Goal: Task Accomplishment & Management: Manage account settings

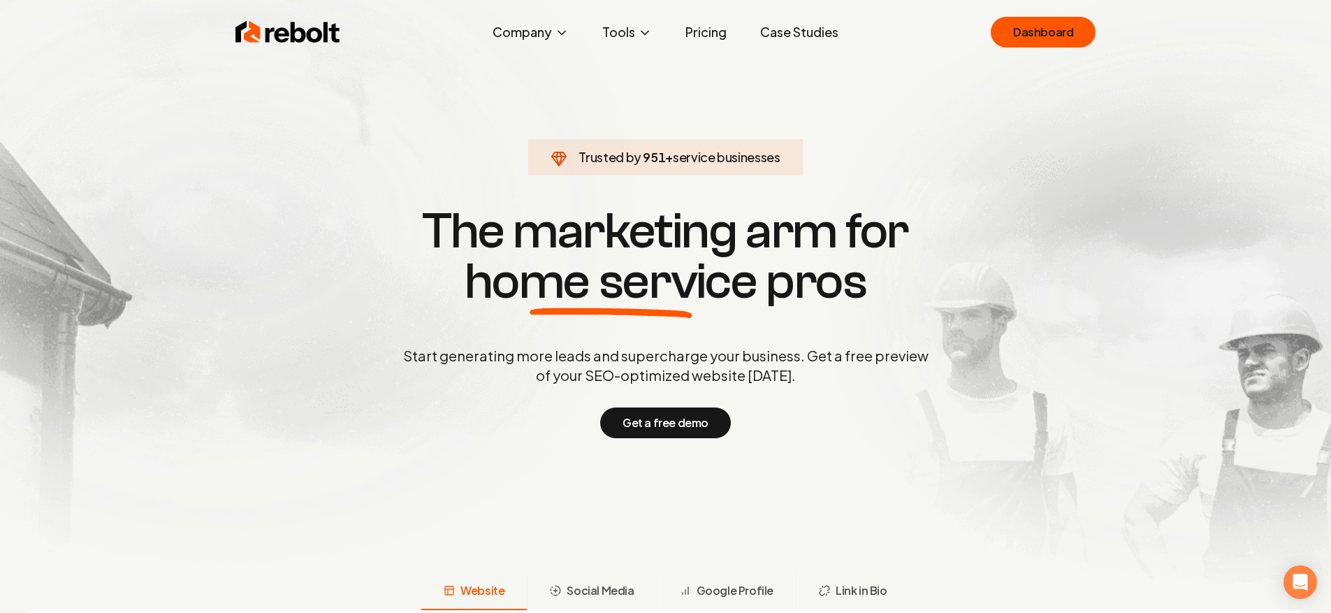
click at [966, 34] on div "Rebolt Company About Blog Jobs Tools Google Review QR Code Generator Google Bus…" at bounding box center [666, 32] width 894 height 42
click at [1013, 36] on link "Dashboard" at bounding box center [1043, 32] width 105 height 31
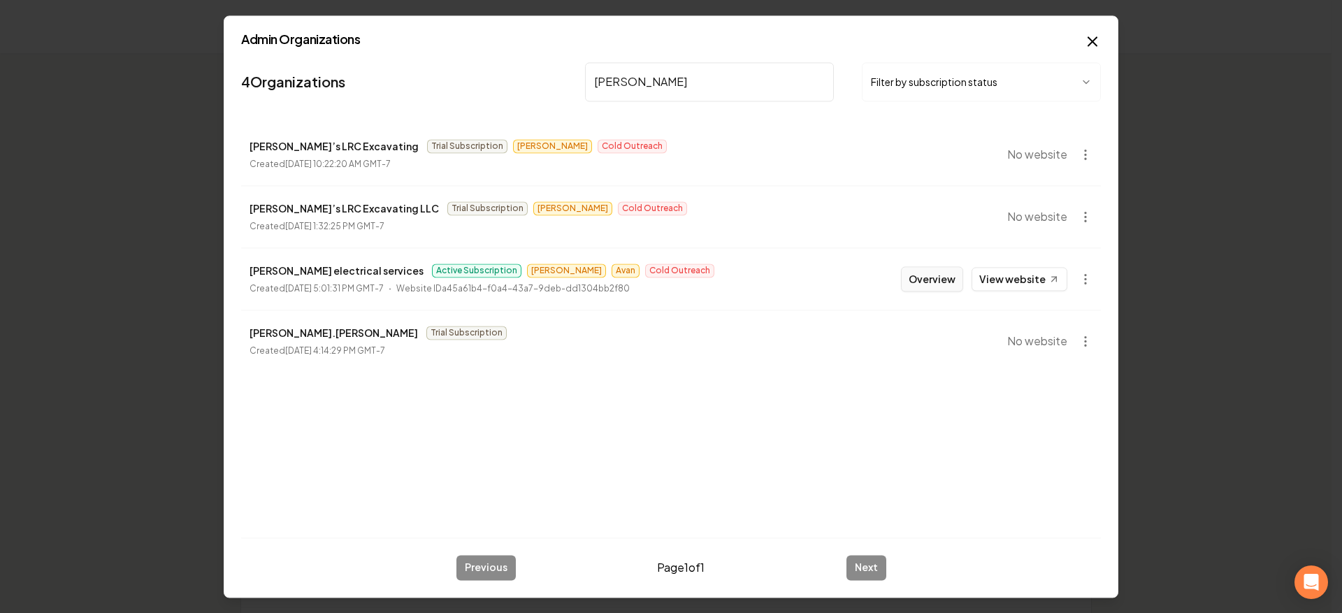
type input "[PERSON_NAME]"
click at [954, 282] on button "Overview" at bounding box center [932, 278] width 62 height 25
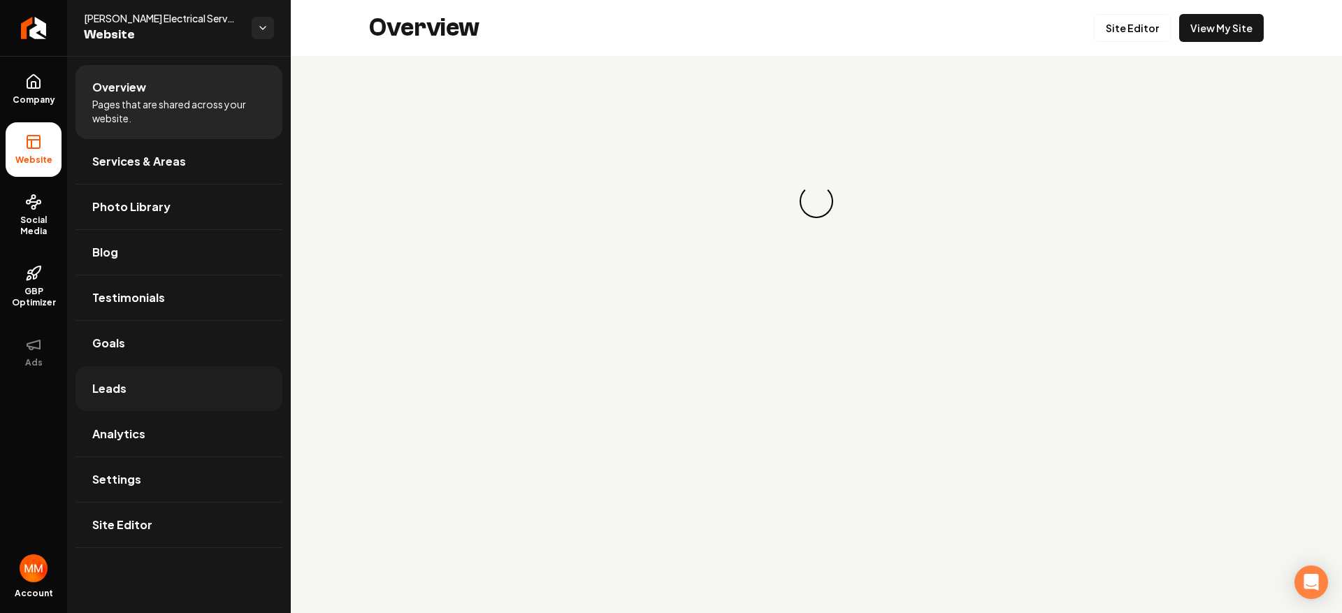
click at [142, 386] on link "Leads" at bounding box center [178, 388] width 207 height 45
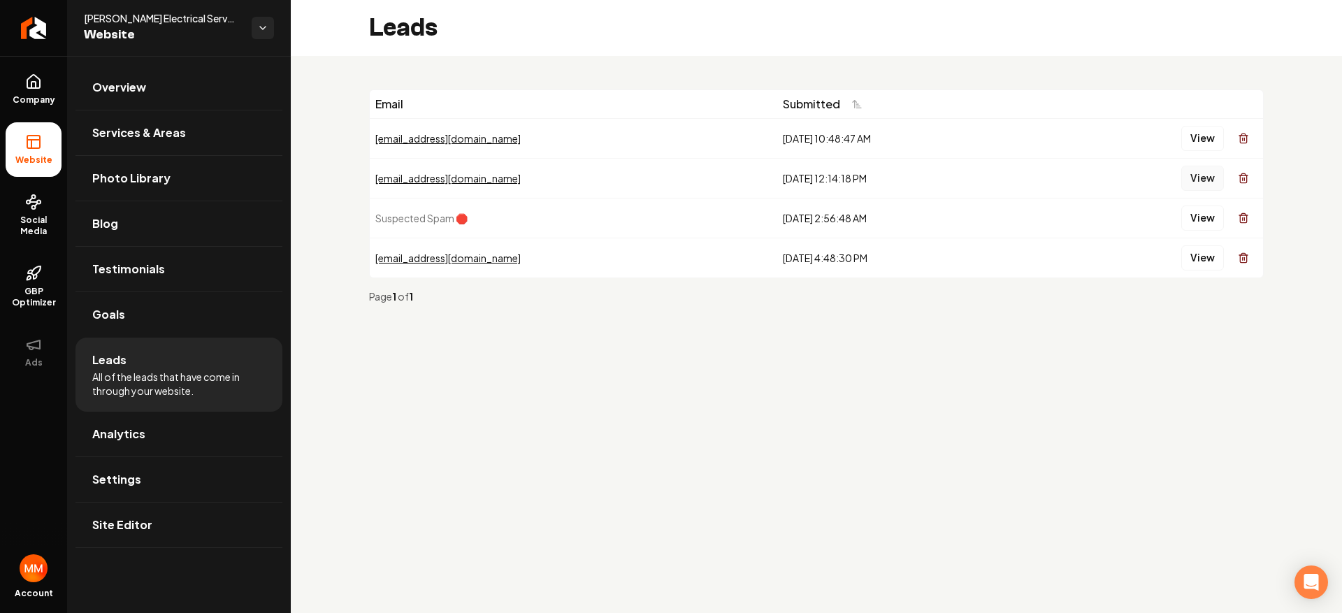
click at [1193, 184] on button "View" at bounding box center [1202, 178] width 43 height 25
click at [1214, 133] on button "View" at bounding box center [1202, 138] width 43 height 25
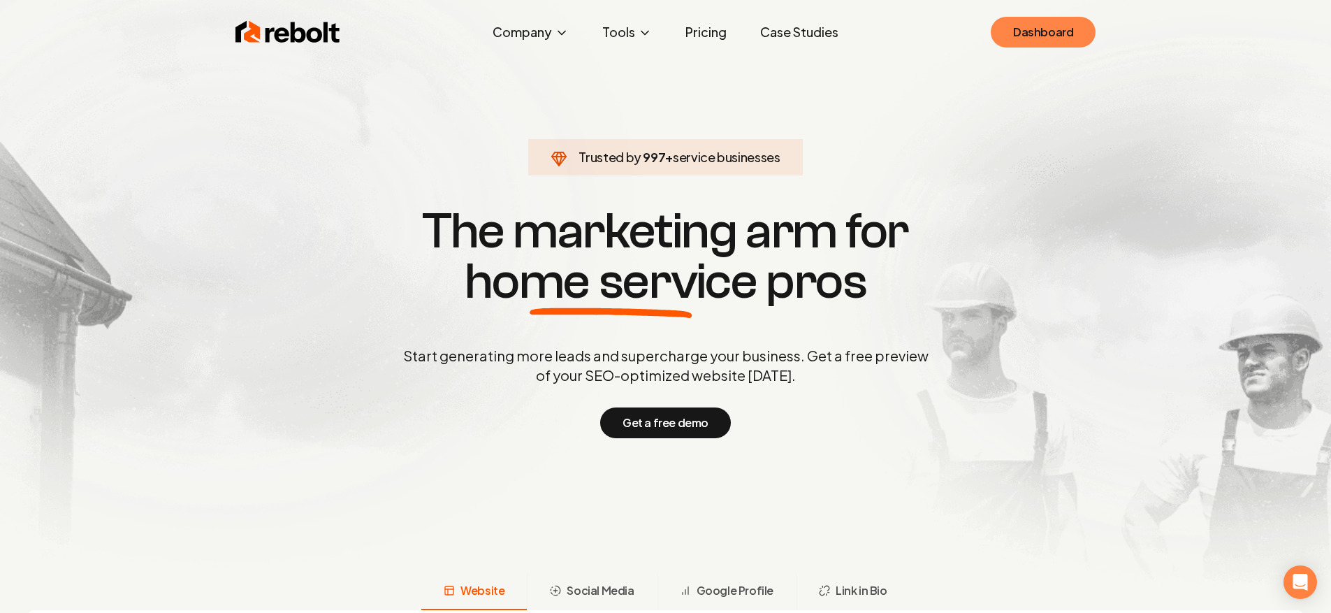
click at [1029, 24] on link "Dashboard" at bounding box center [1043, 32] width 105 height 31
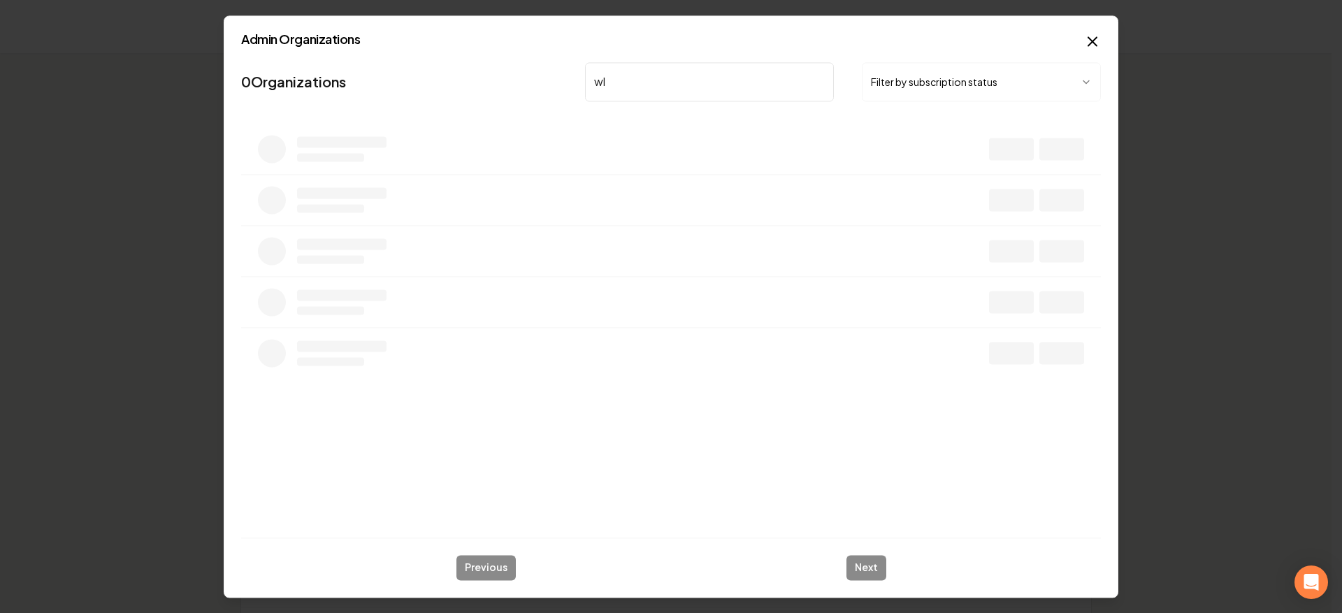
type input "w"
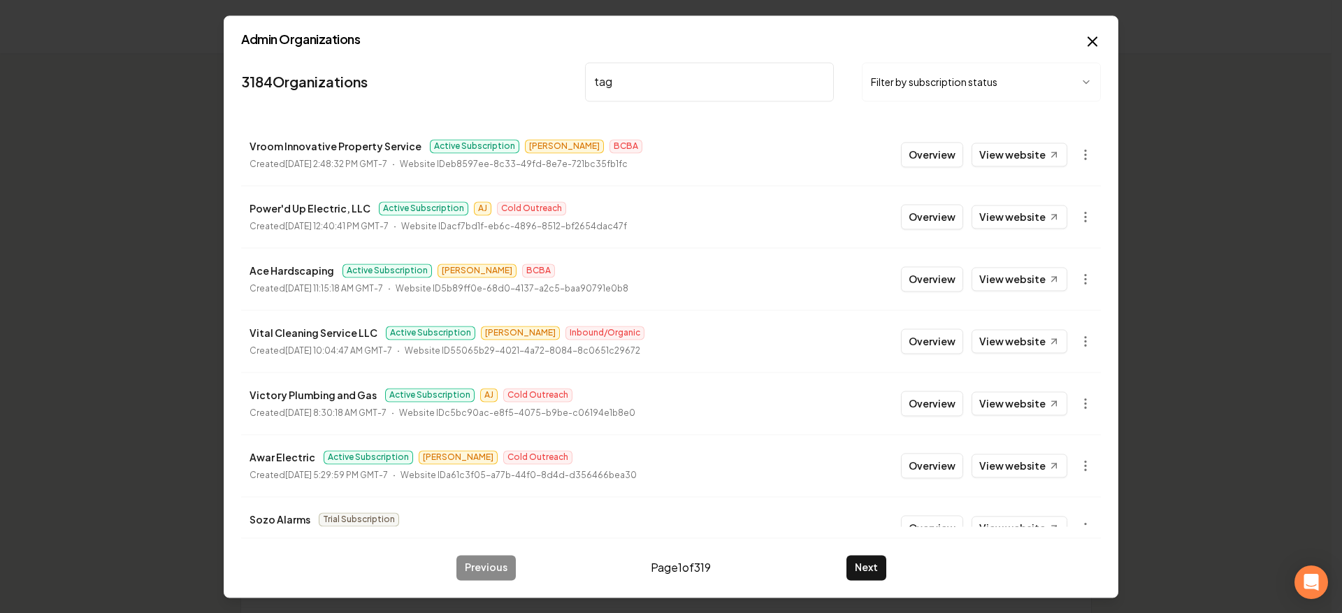
type input "tag e"
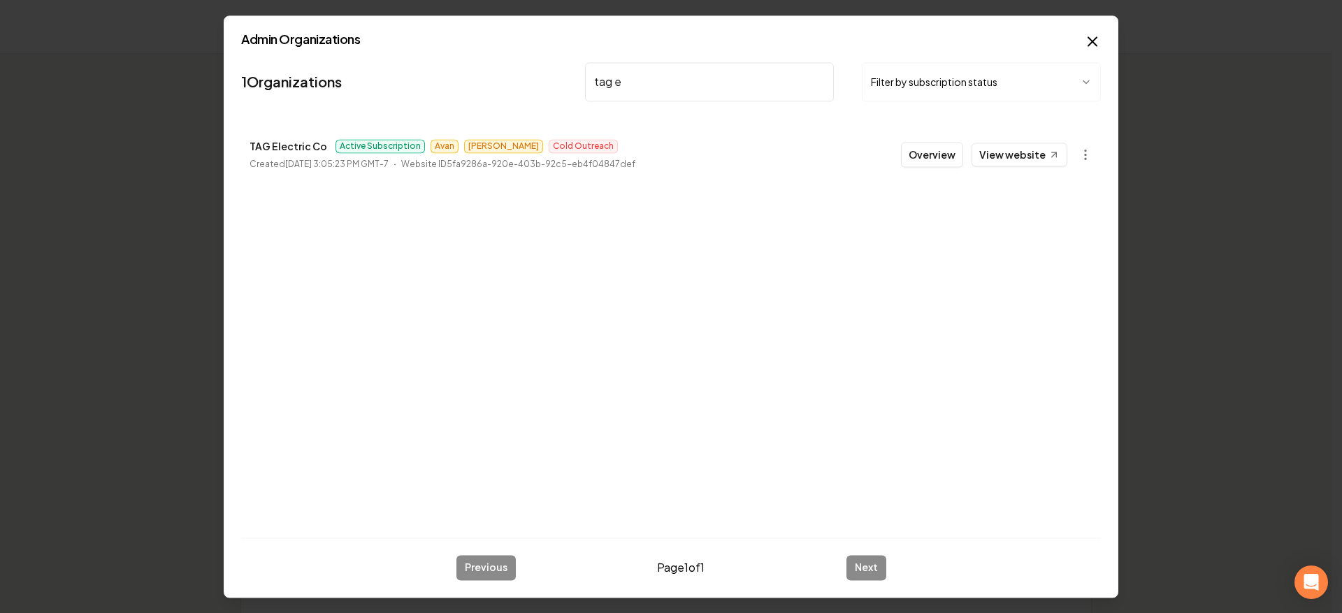
click at [950, 150] on button "Overview" at bounding box center [932, 154] width 62 height 25
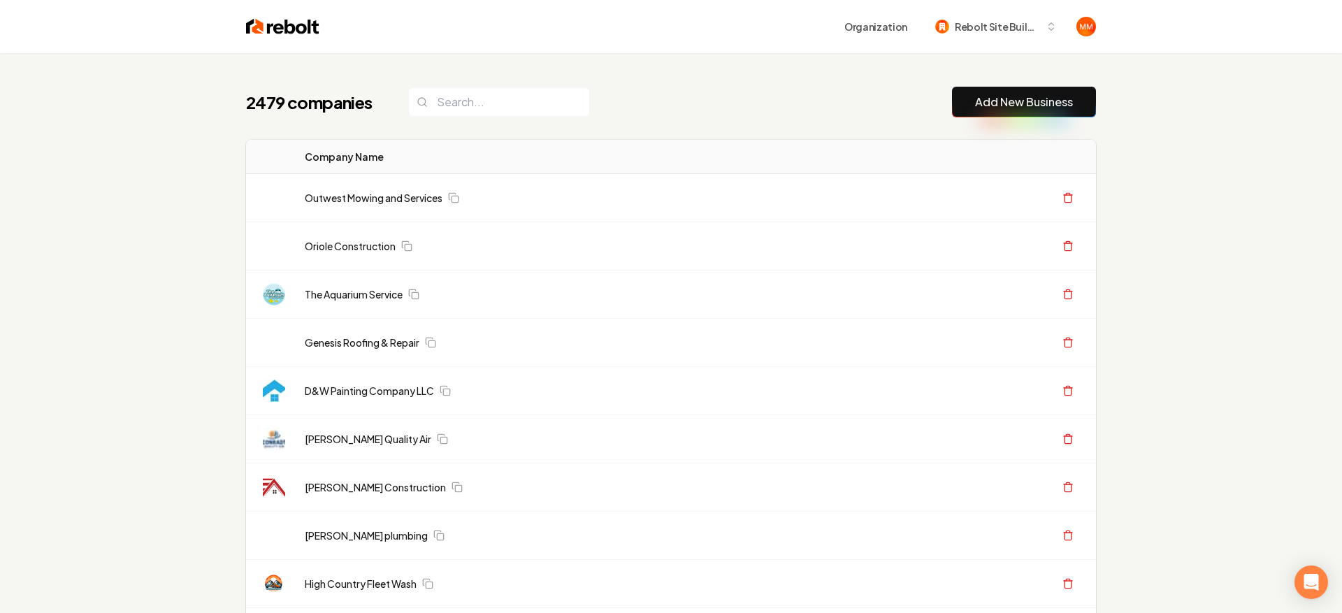
click at [945, 152] on th "Actions" at bounding box center [987, 157] width 215 height 34
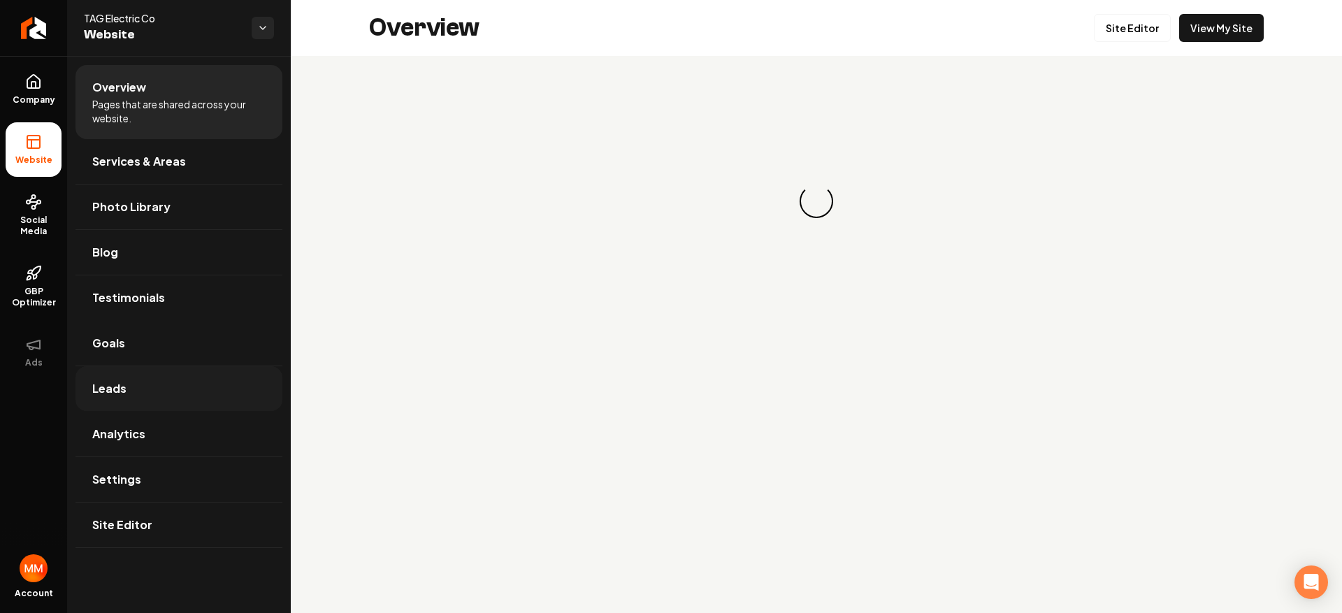
click at [164, 384] on link "Leads" at bounding box center [178, 388] width 207 height 45
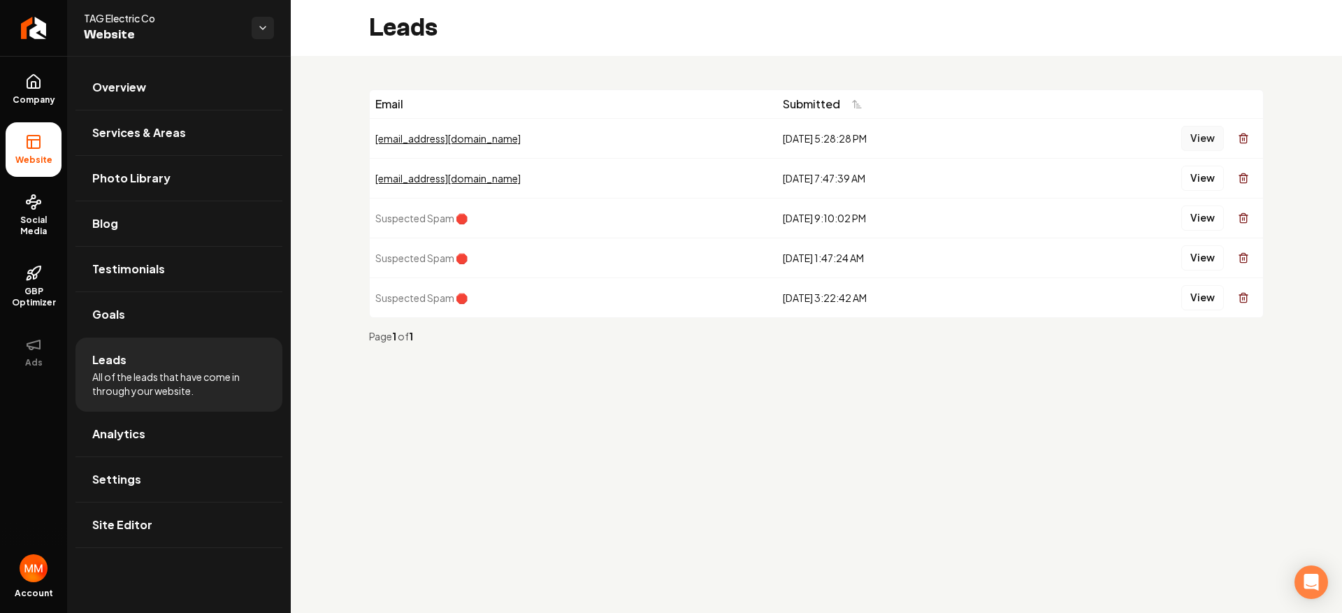
click at [1208, 138] on button "View" at bounding box center [1202, 138] width 43 height 25
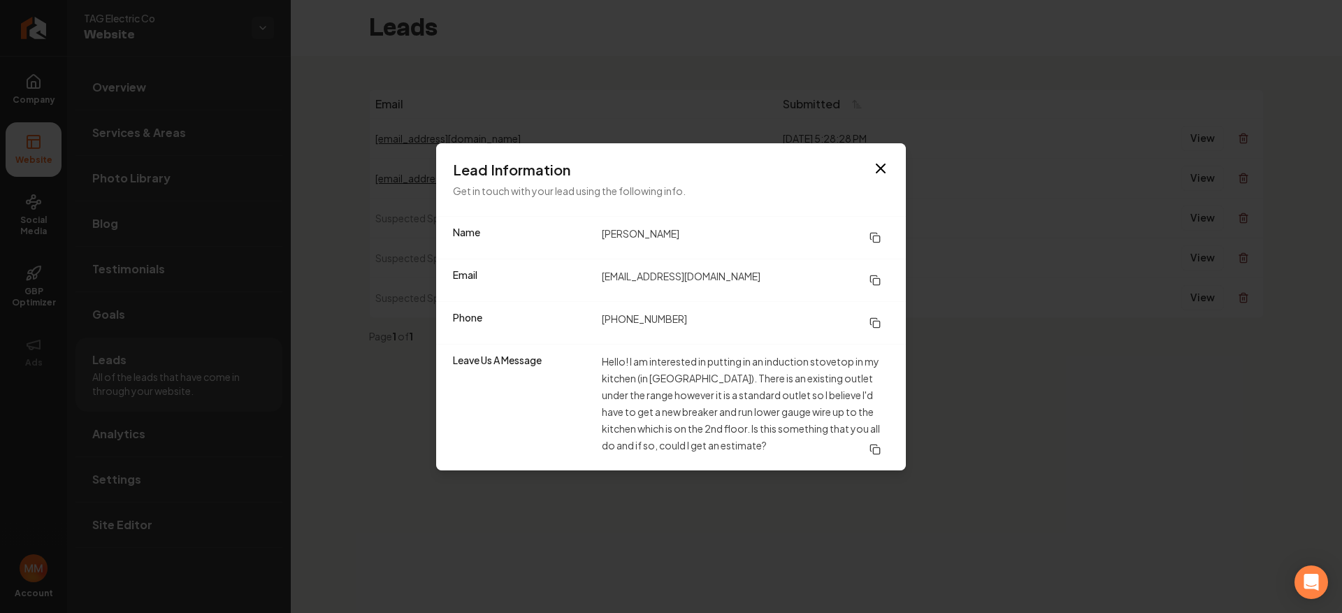
click at [890, 158] on div "Lead Information Get in touch with your lead using the following info." at bounding box center [671, 179] width 470 height 73
click at [887, 159] on div "Lead Information Get in touch with your lead using the following info." at bounding box center [671, 179] width 470 height 73
click at [884, 164] on icon "button" at bounding box center [880, 168] width 8 height 8
